Goal: Ask a question

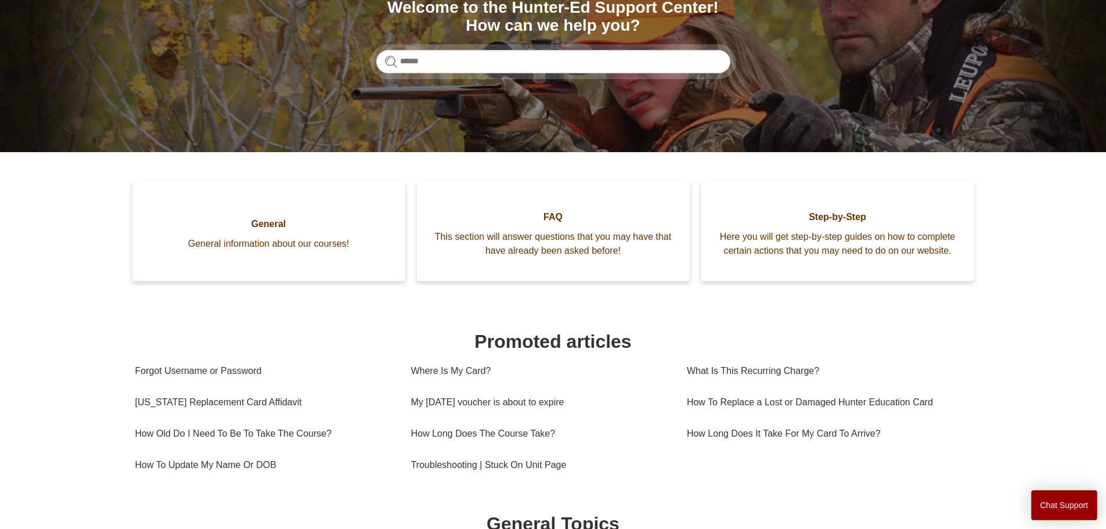
scroll to position [174, 0]
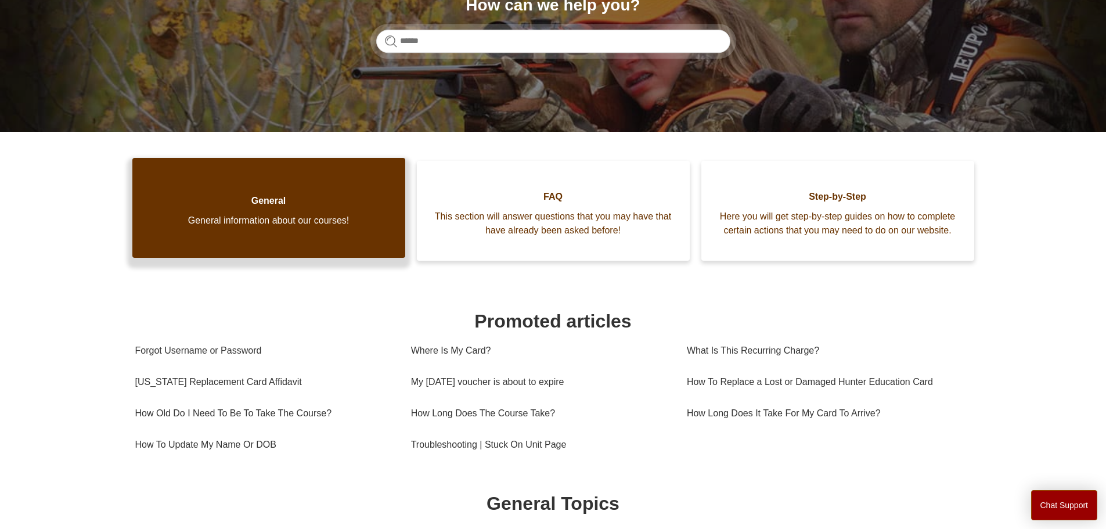
click at [296, 219] on link "General General information about our courses!" at bounding box center [268, 208] width 273 height 100
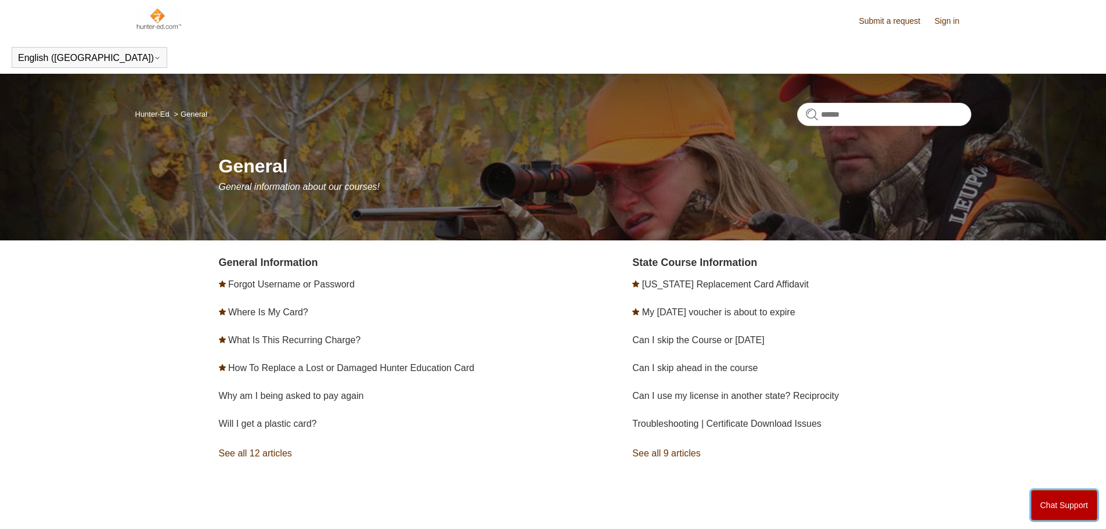
click at [1051, 499] on button "Chat Support" at bounding box center [1064, 505] width 67 height 30
click at [872, 457] on body "Skip to main content Submit a request Sign in English (US) Español Français Hun…" at bounding box center [553, 290] width 1106 height 581
click at [954, 23] on link "Sign in" at bounding box center [953, 21] width 37 height 12
